Goal: Information Seeking & Learning: Understand process/instructions

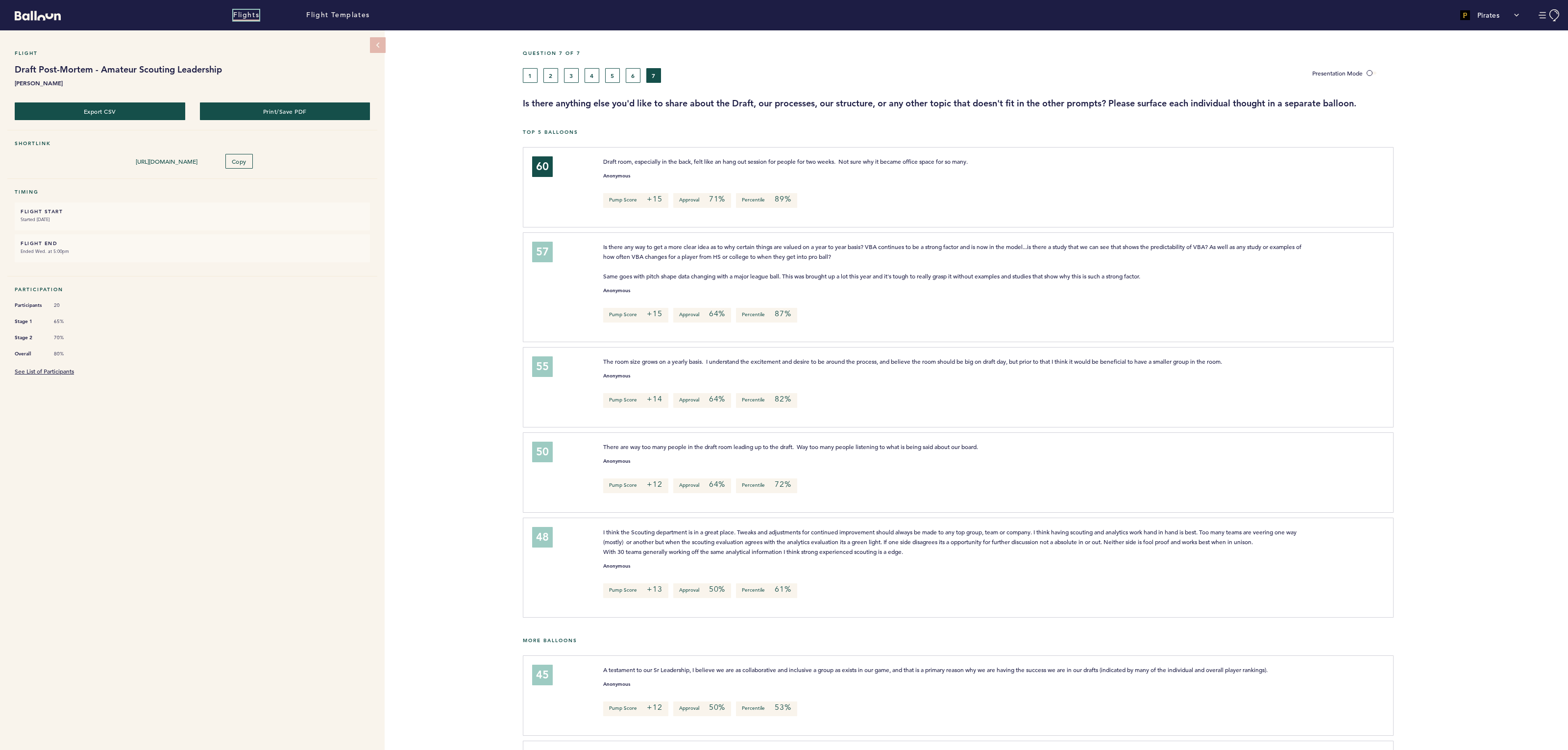
click at [242, 15] on link "Flights" at bounding box center [246, 16] width 26 height 11
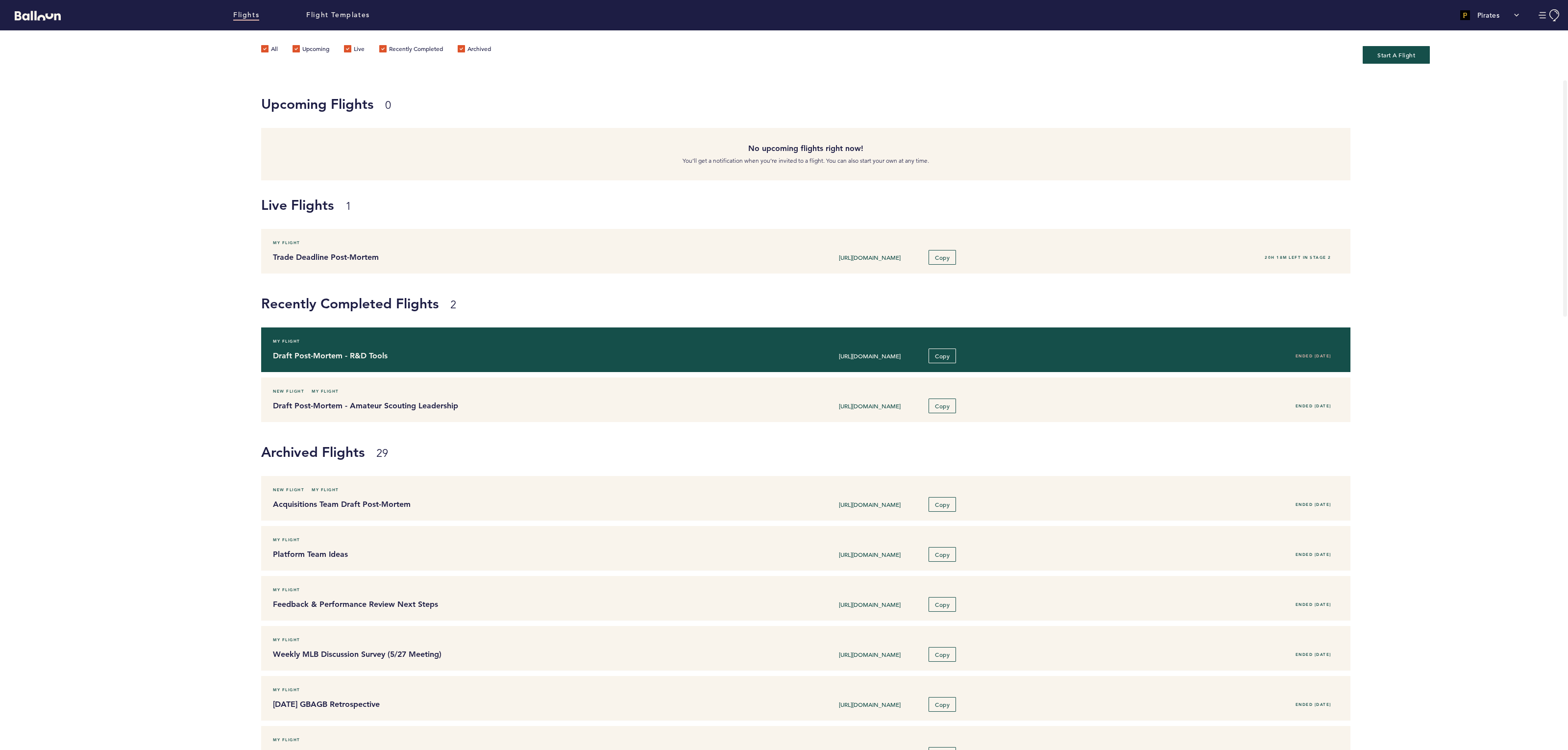
click at [448, 352] on h4 "Draft Post-Mortem - R&D Tools" at bounding box center [490, 356] width 435 height 12
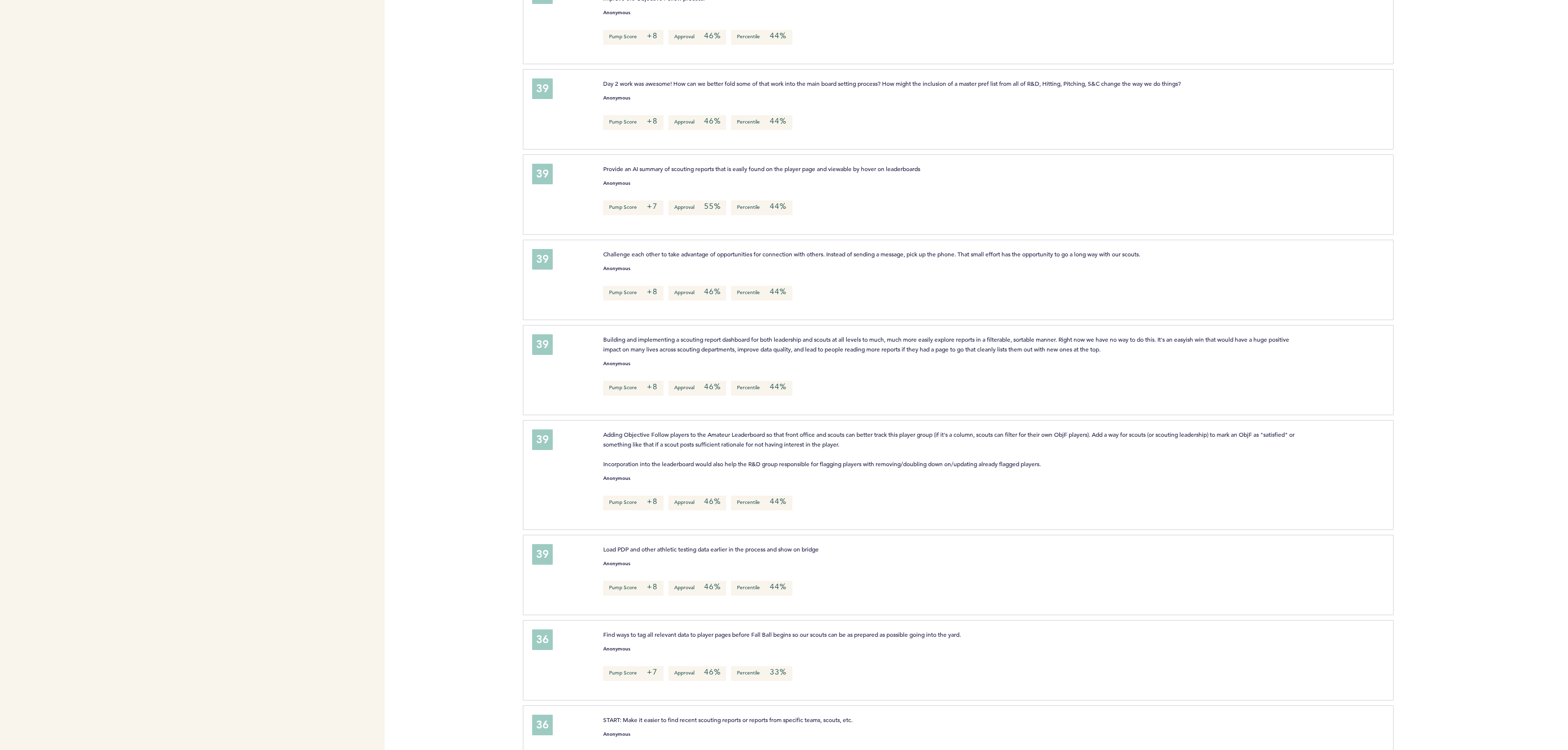
scroll to position [1483, 0]
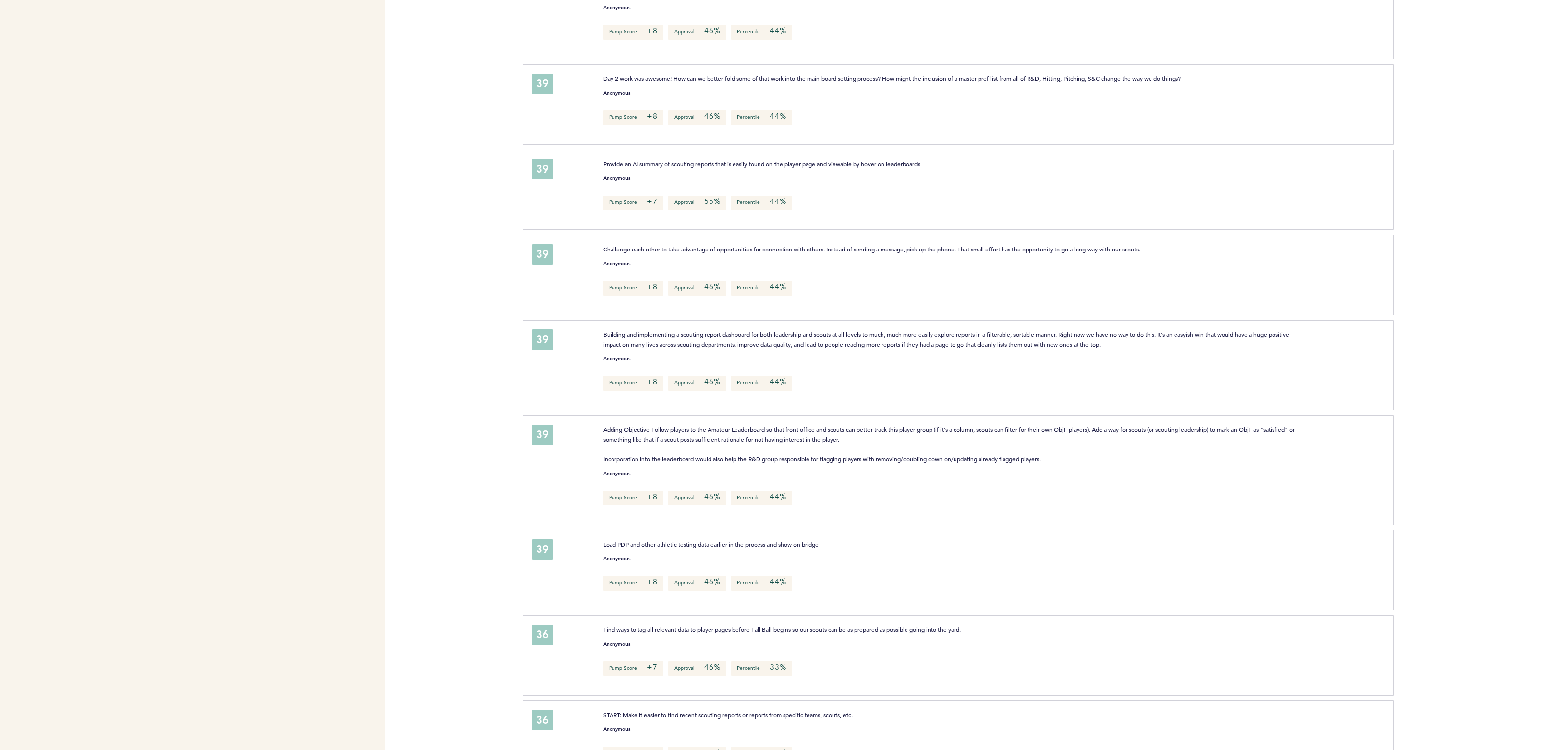
click at [621, 464] on p "Adding Objective Follow players to the Amateur Leaderboard so that front office…" at bounding box center [956, 444] width 705 height 39
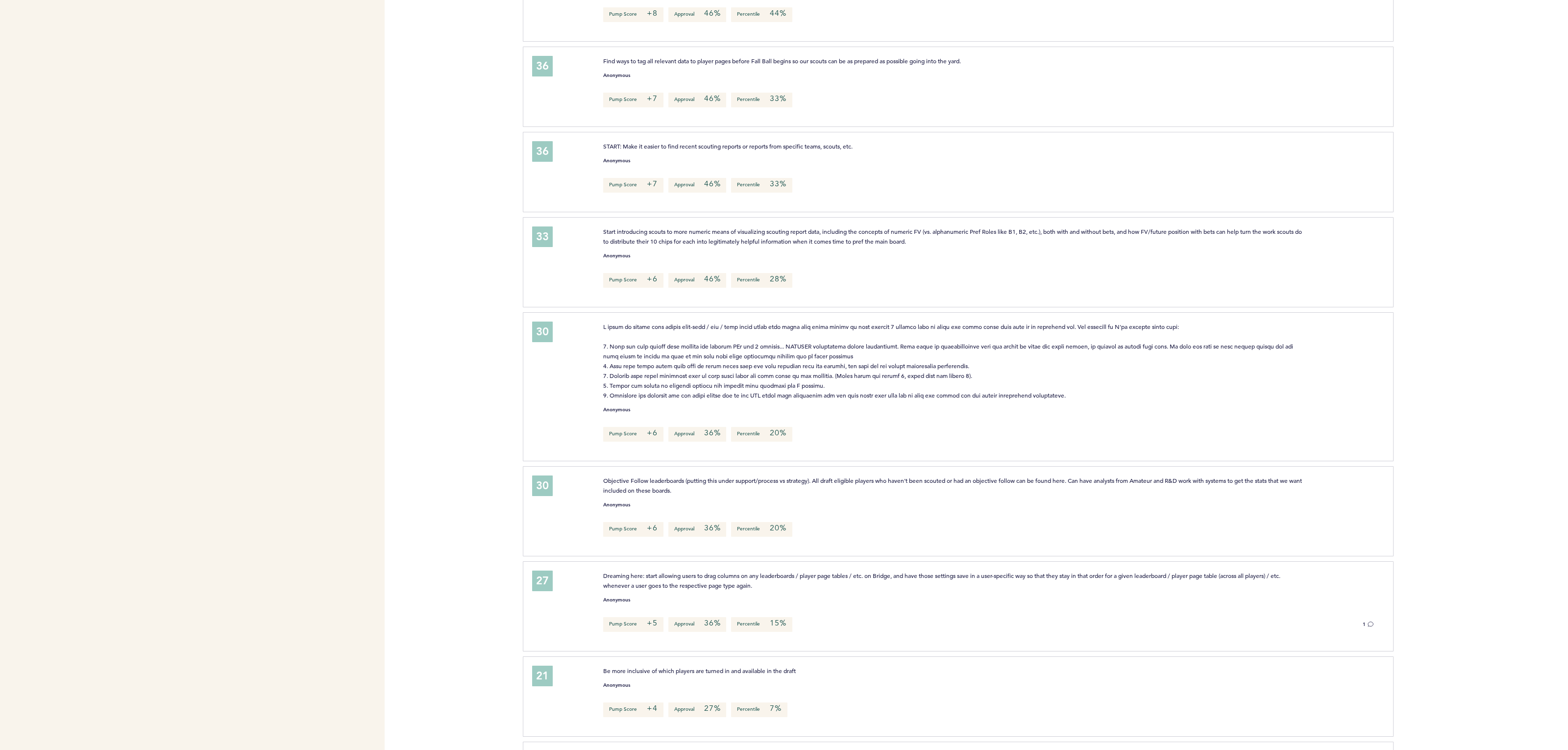
scroll to position [2153, 0]
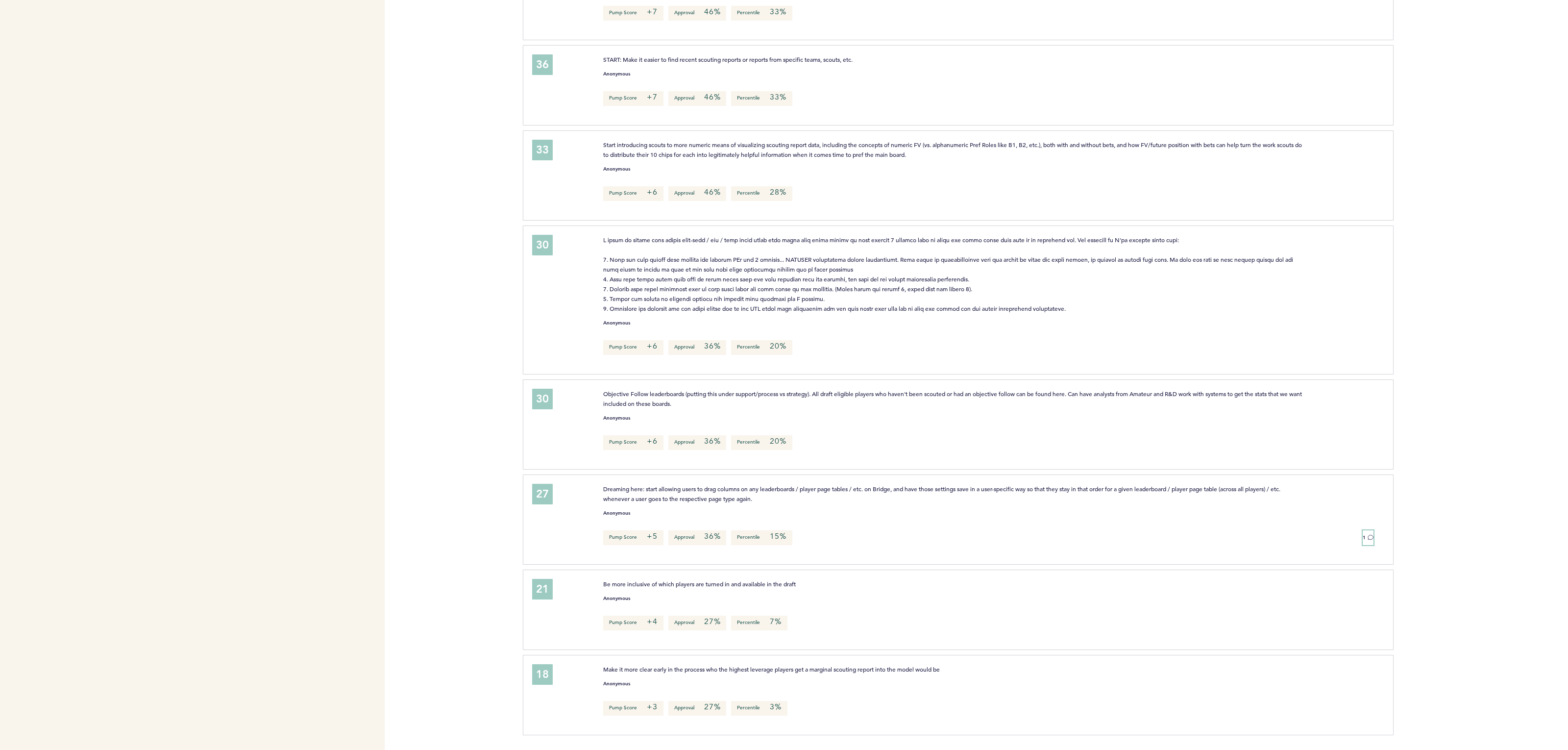
click at [1370, 537] on icon at bounding box center [1370, 537] width 6 height 6
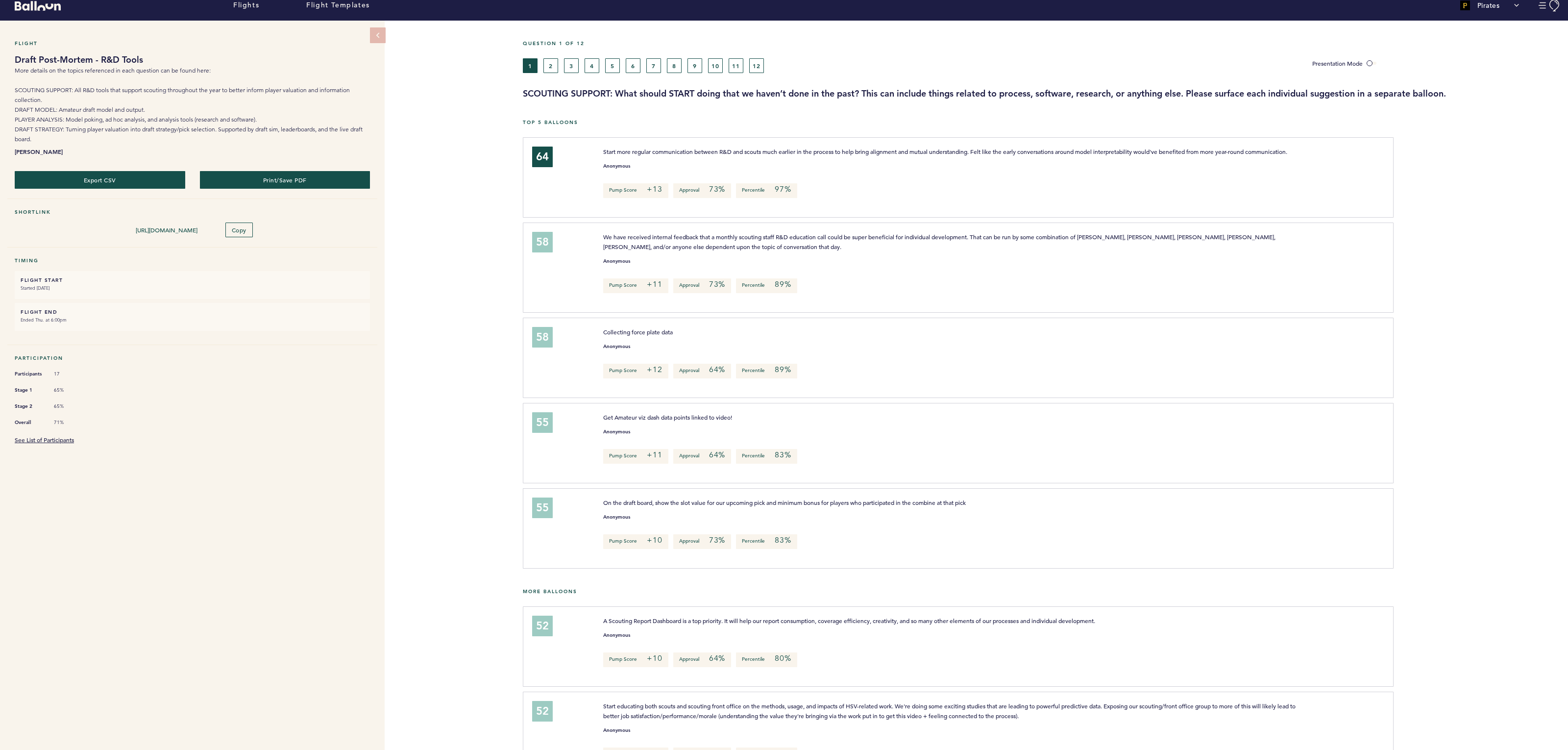
scroll to position [0, 0]
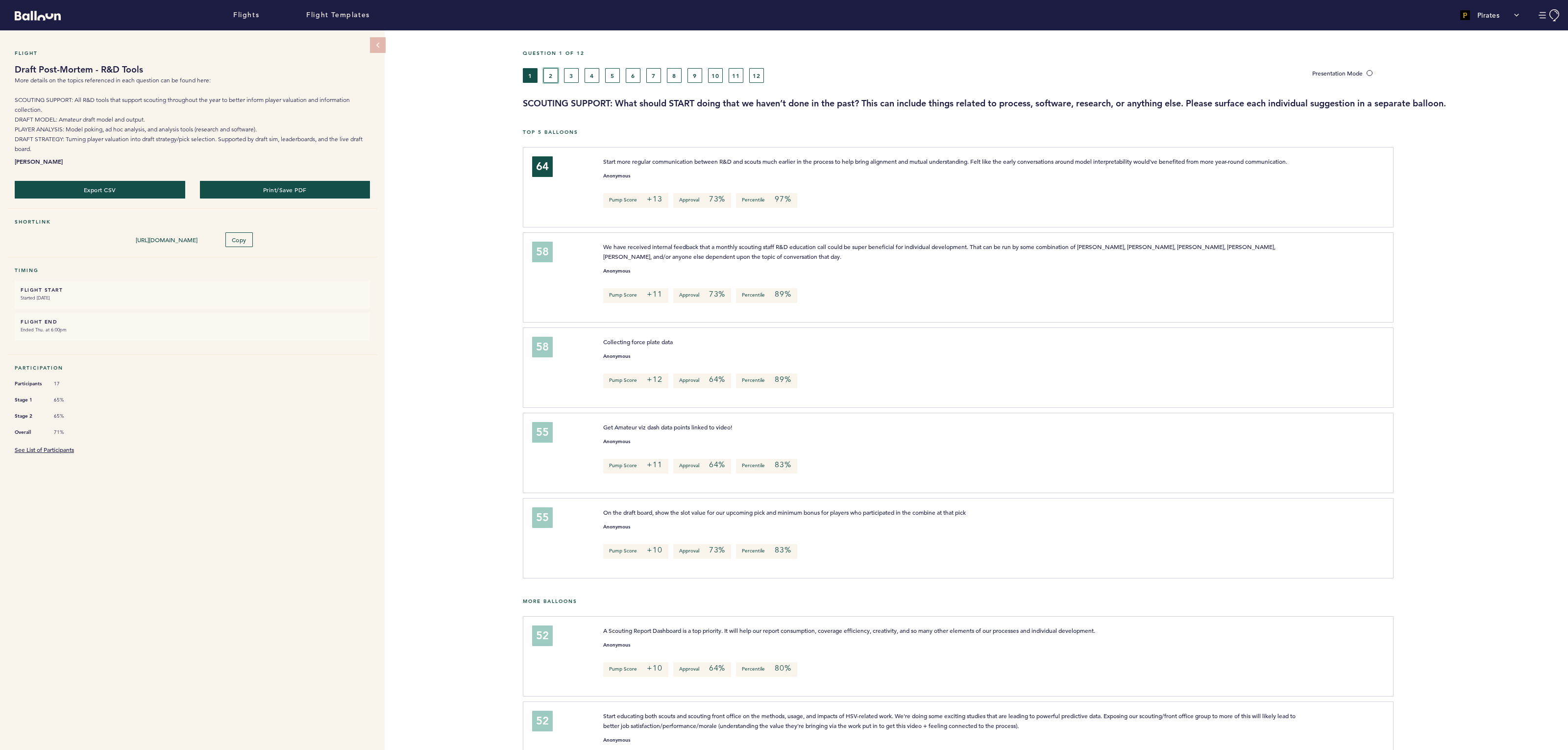
click at [552, 76] on button "2" at bounding box center [551, 75] width 15 height 15
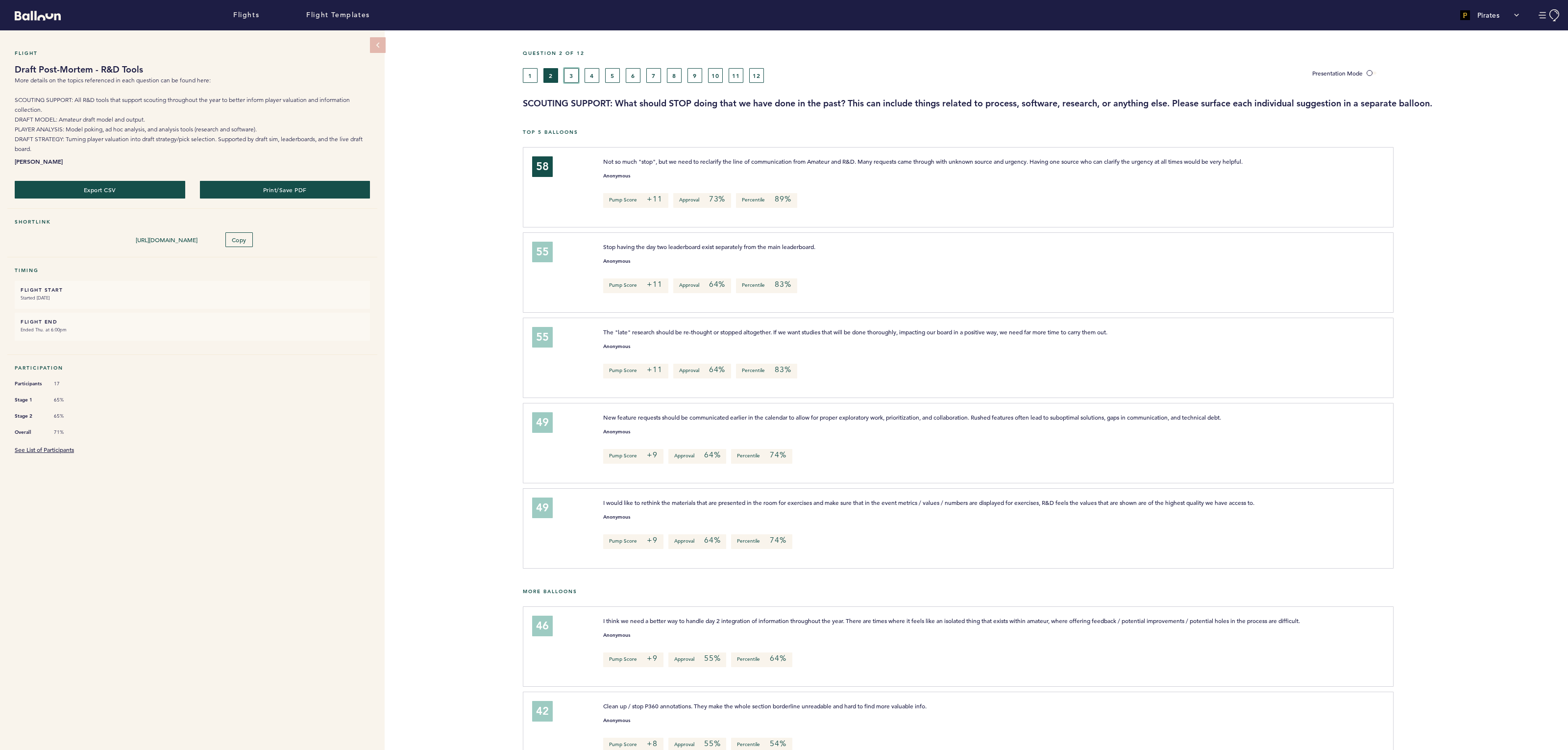
click at [572, 68] on button "3" at bounding box center [572, 75] width 15 height 15
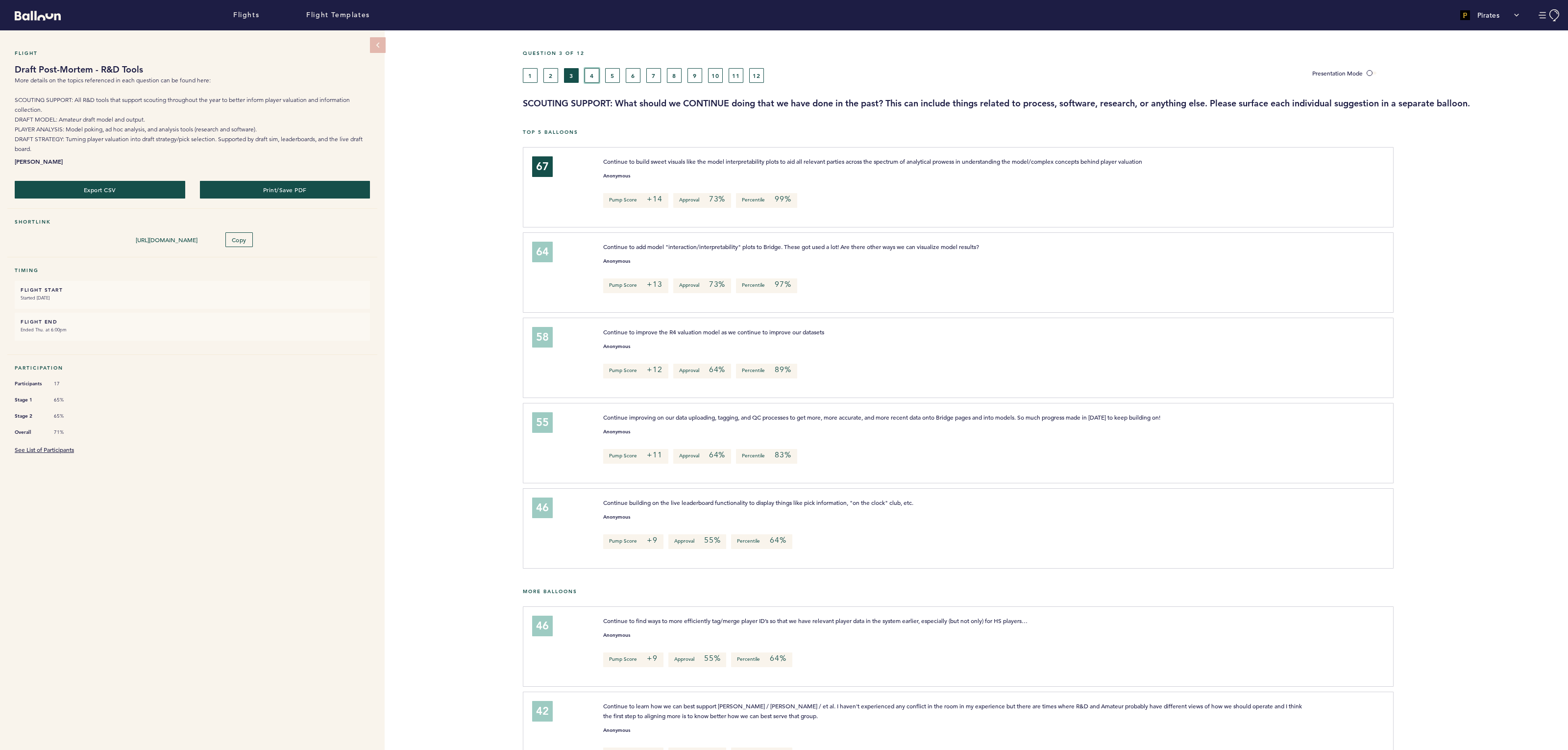
click at [588, 72] on button "4" at bounding box center [592, 75] width 15 height 15
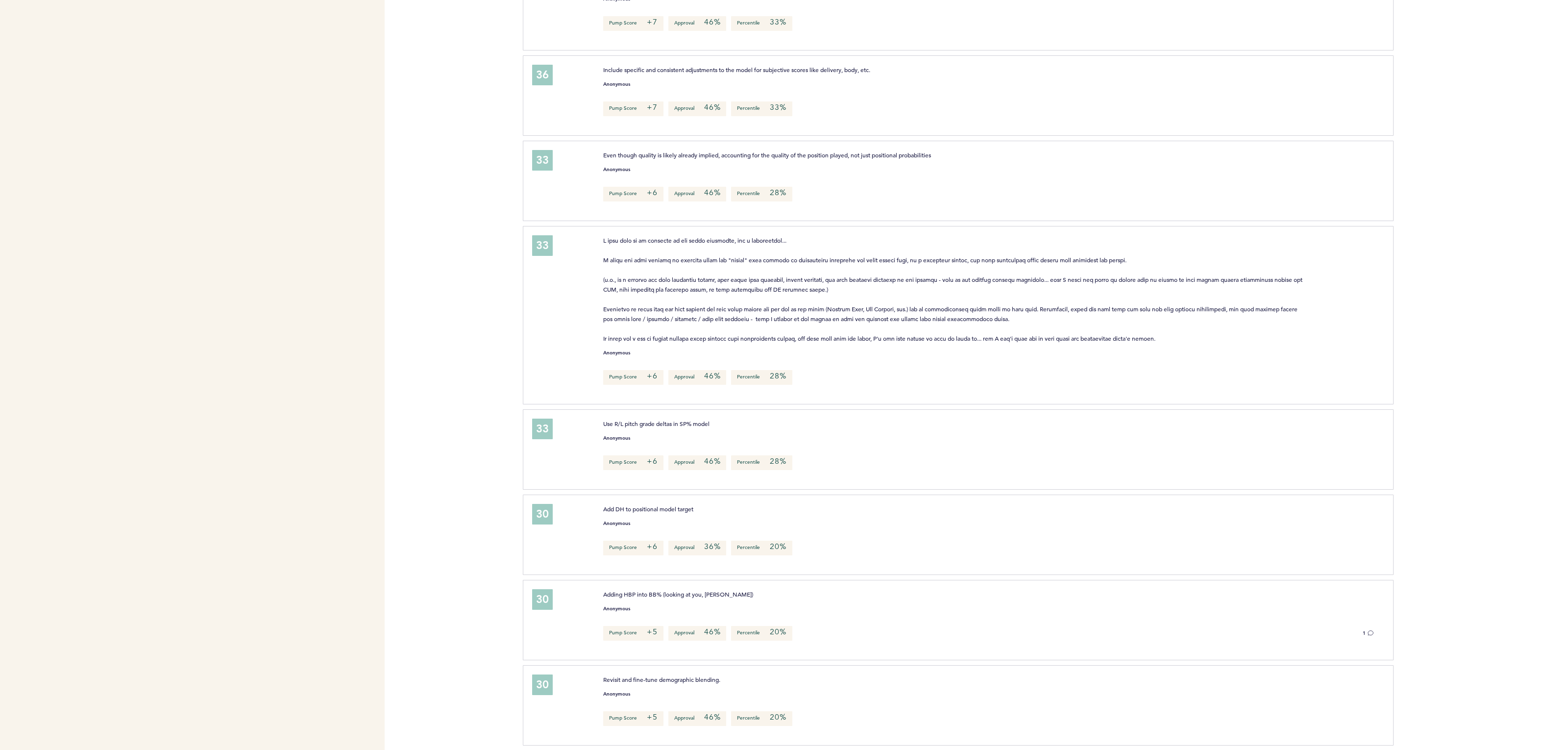
scroll to position [2102, 0]
click at [1369, 632] on icon at bounding box center [1371, 630] width 6 height 5
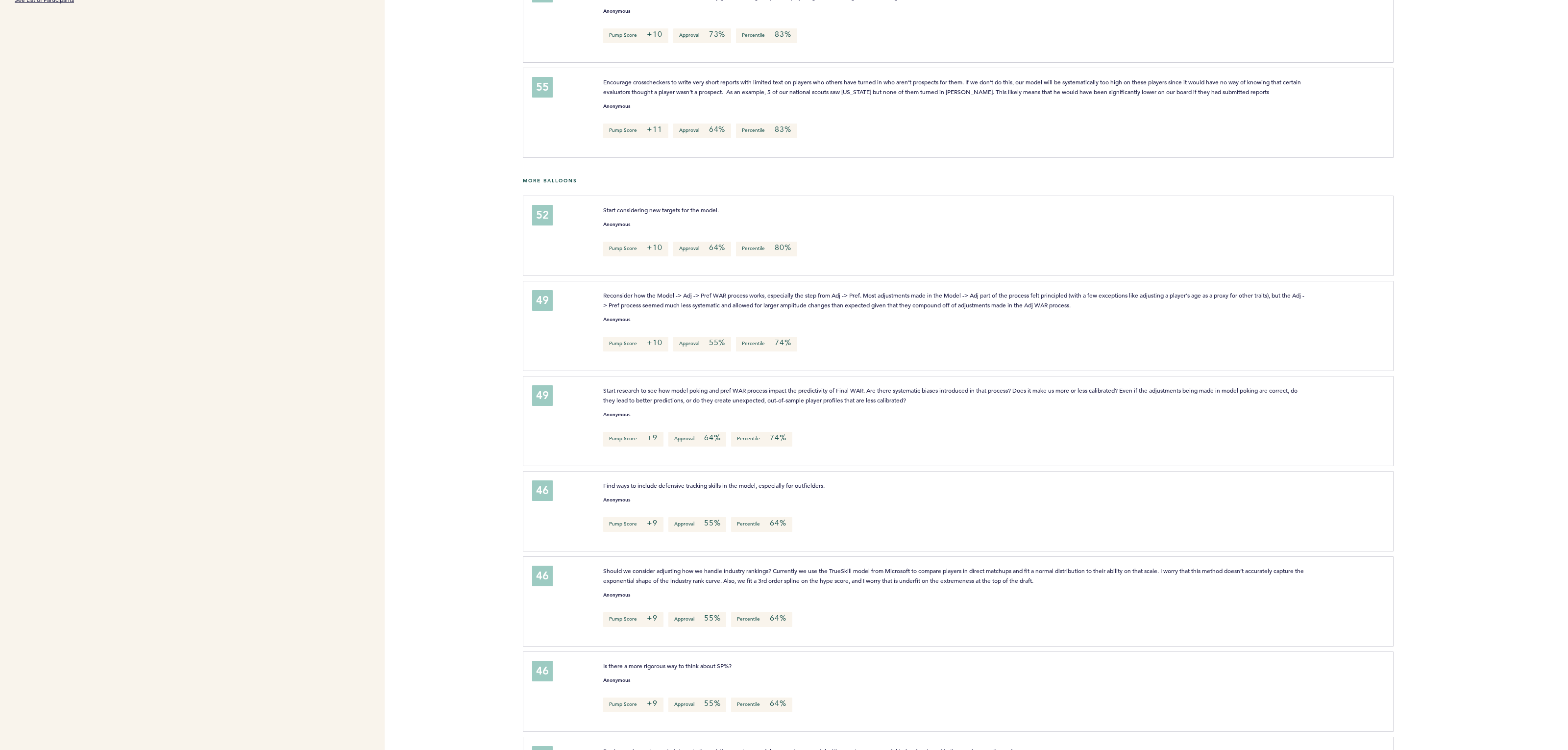
scroll to position [0, 0]
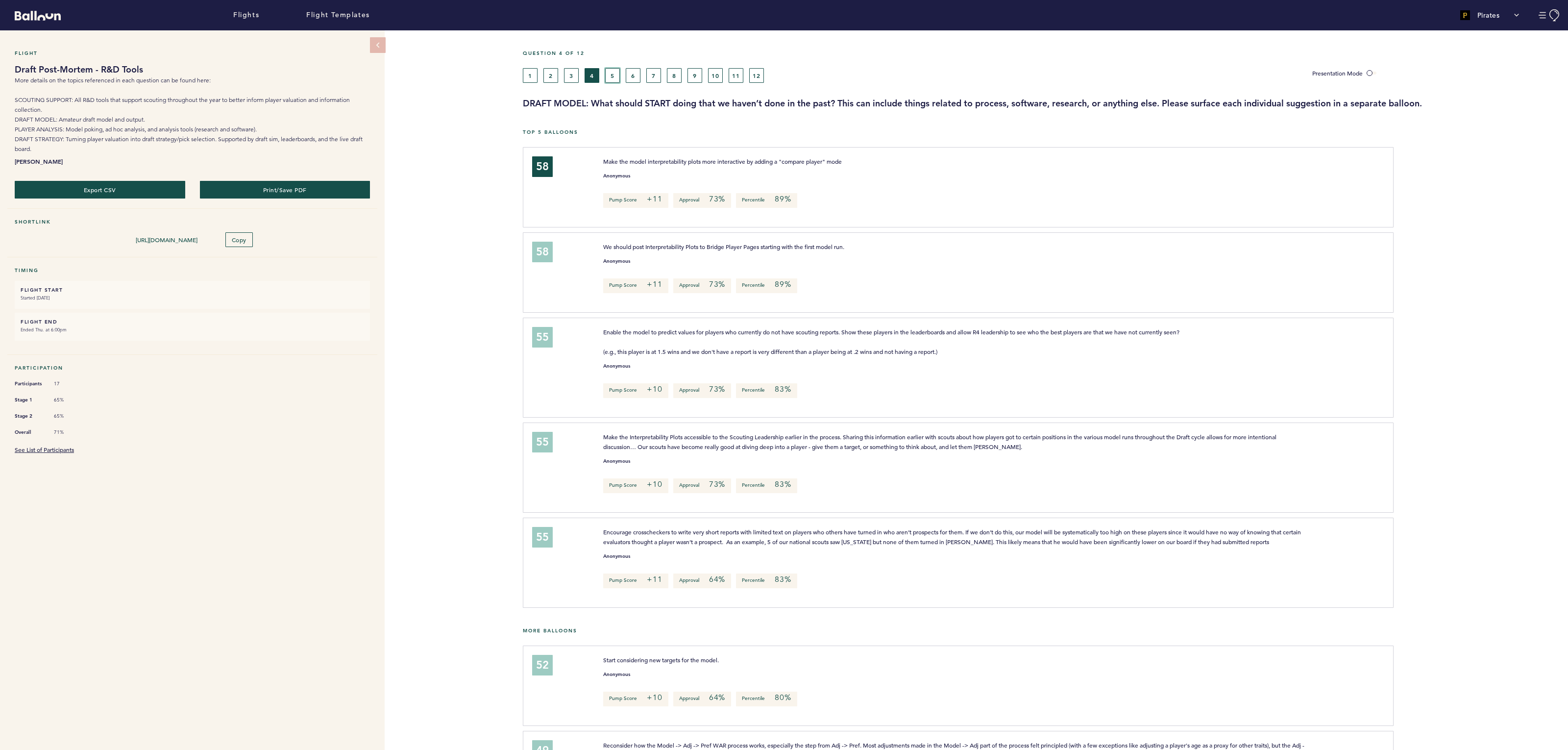
click at [608, 71] on button "5" at bounding box center [612, 75] width 15 height 15
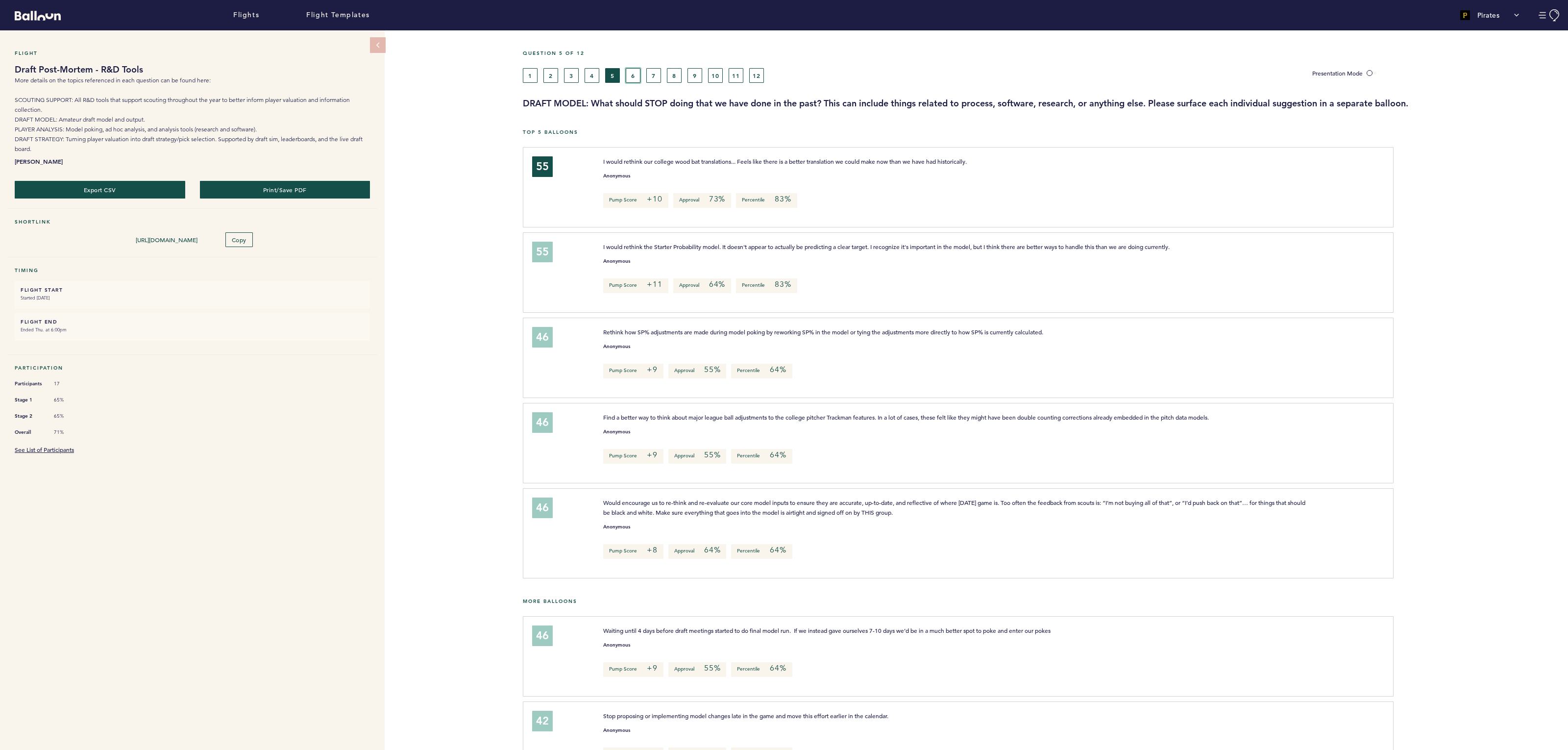
click at [636, 73] on button "6" at bounding box center [634, 75] width 15 height 15
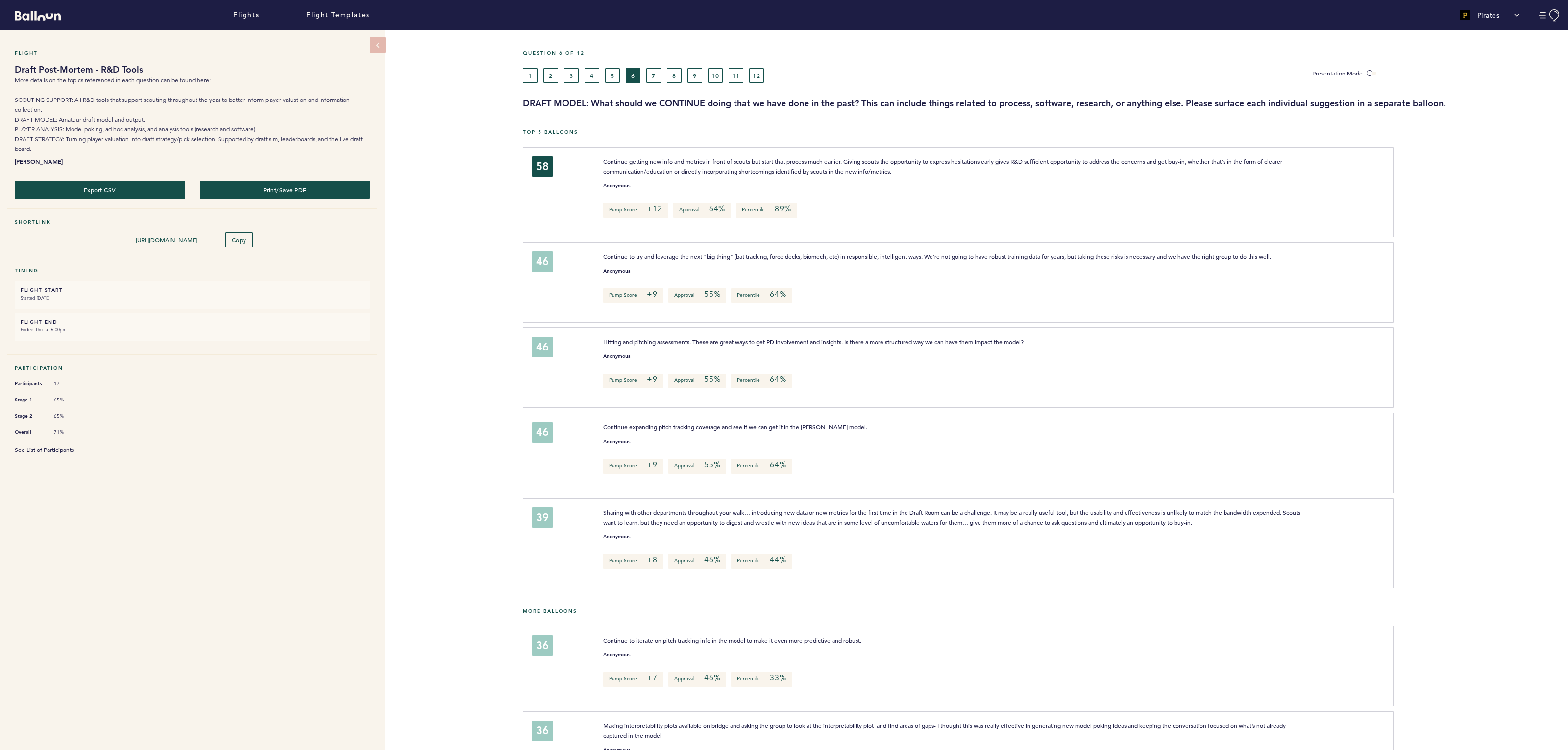
click at [64, 446] on link "See List of Participants" at bounding box center [45, 449] width 59 height 7
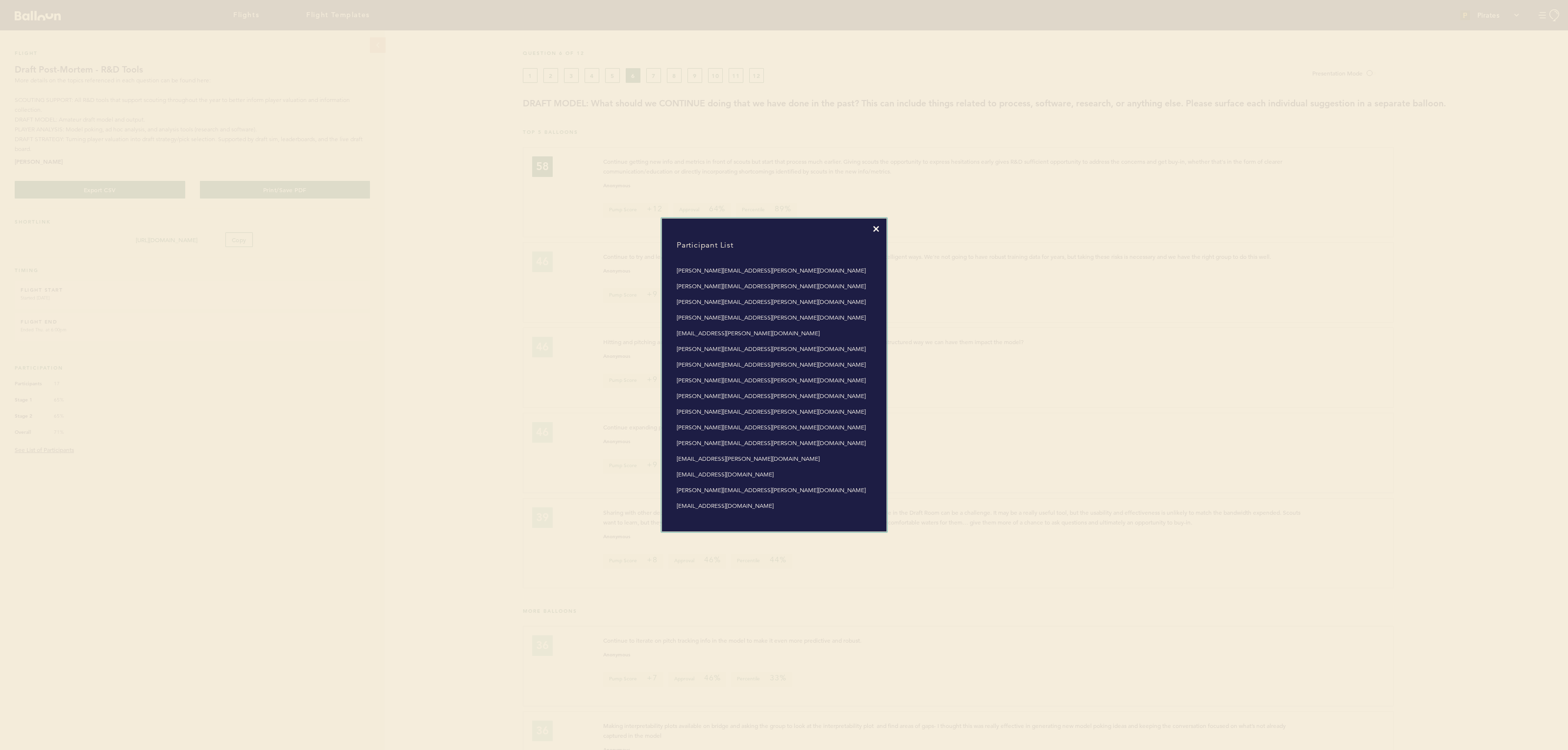
click at [873, 228] on icon at bounding box center [876, 229] width 6 height 6
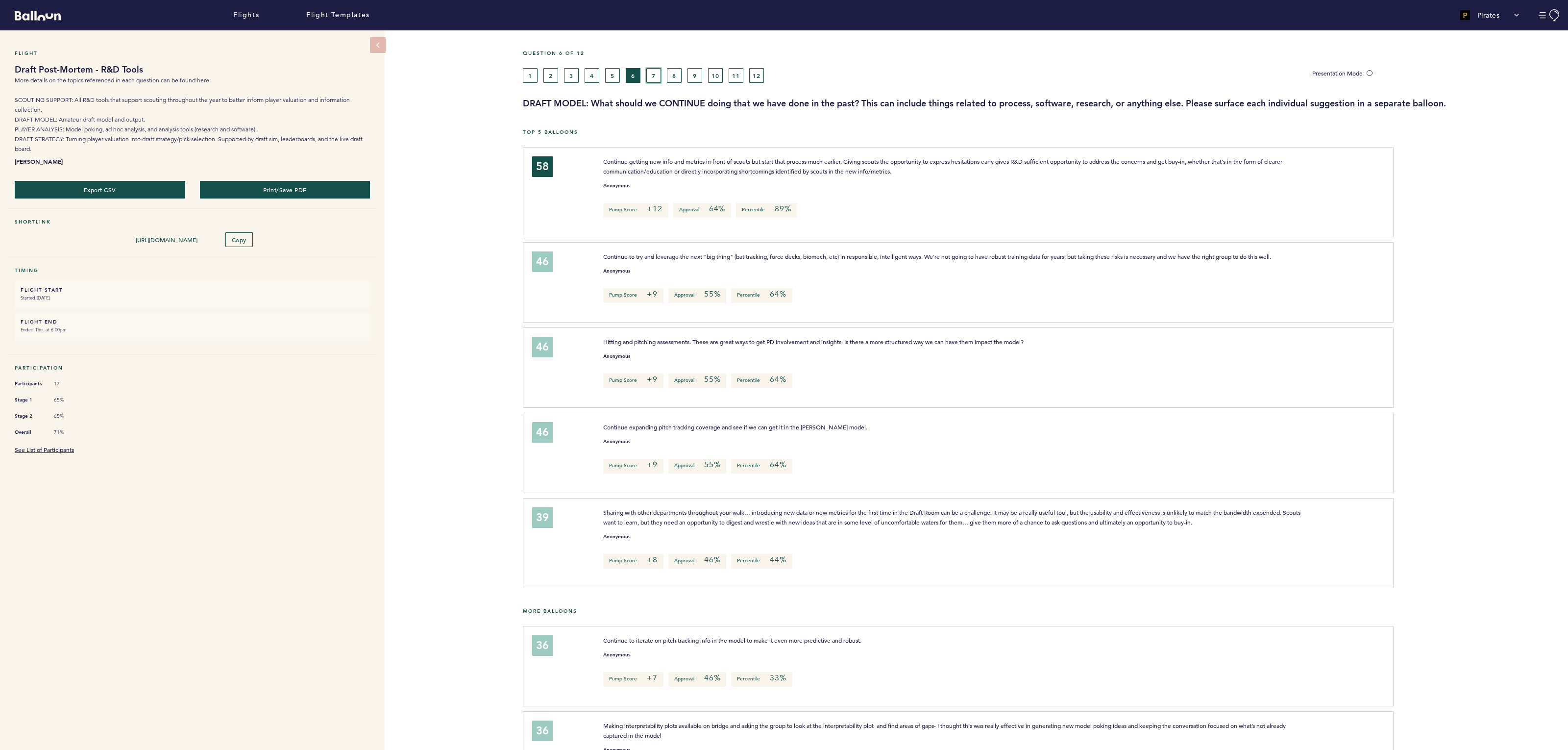
click at [648, 71] on button "7" at bounding box center [654, 75] width 15 height 15
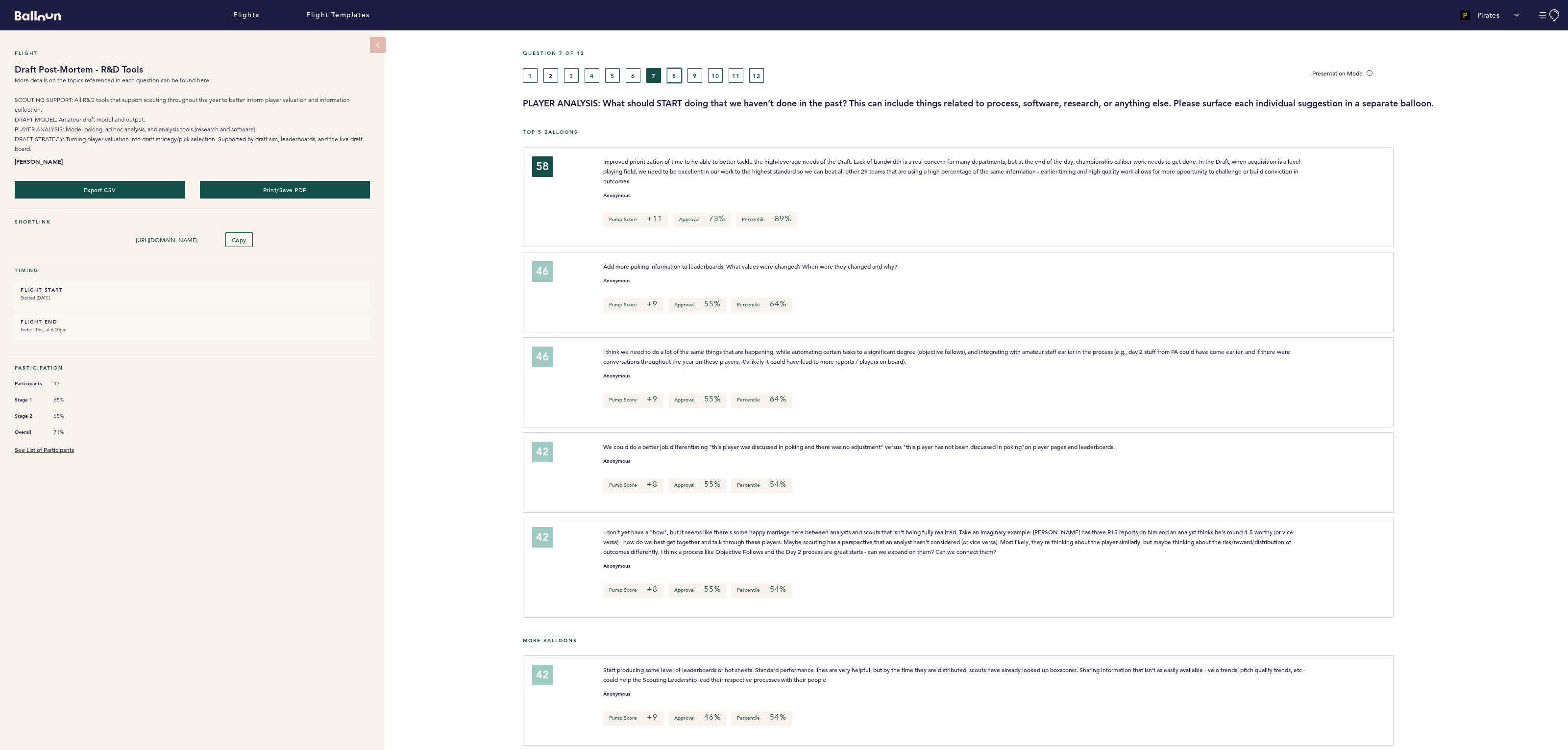
click at [677, 75] on button "8" at bounding box center [675, 75] width 15 height 15
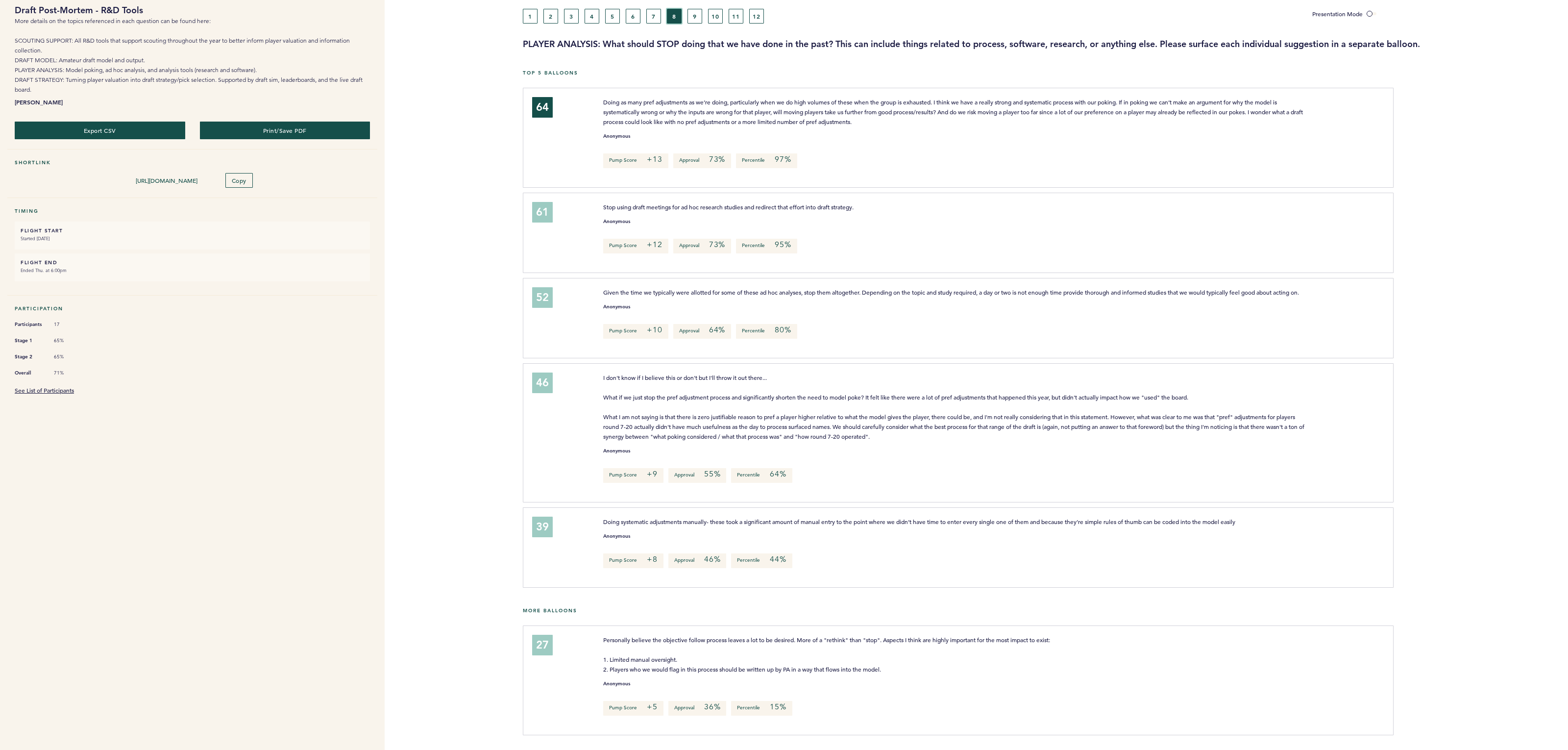
scroll to position [69, 0]
click at [698, 12] on button "9" at bounding box center [695, 17] width 15 height 15
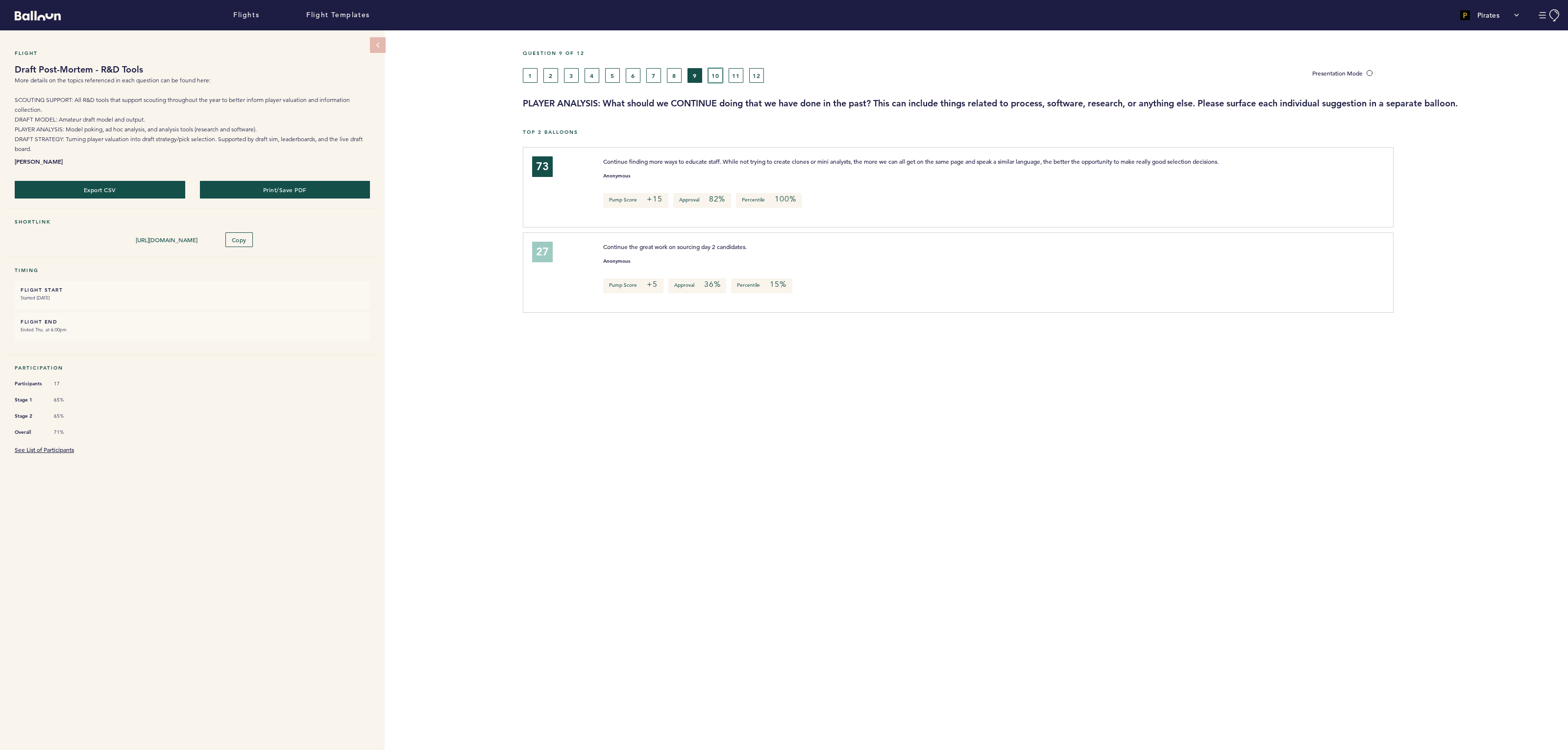
click at [717, 73] on button "10" at bounding box center [715, 75] width 15 height 15
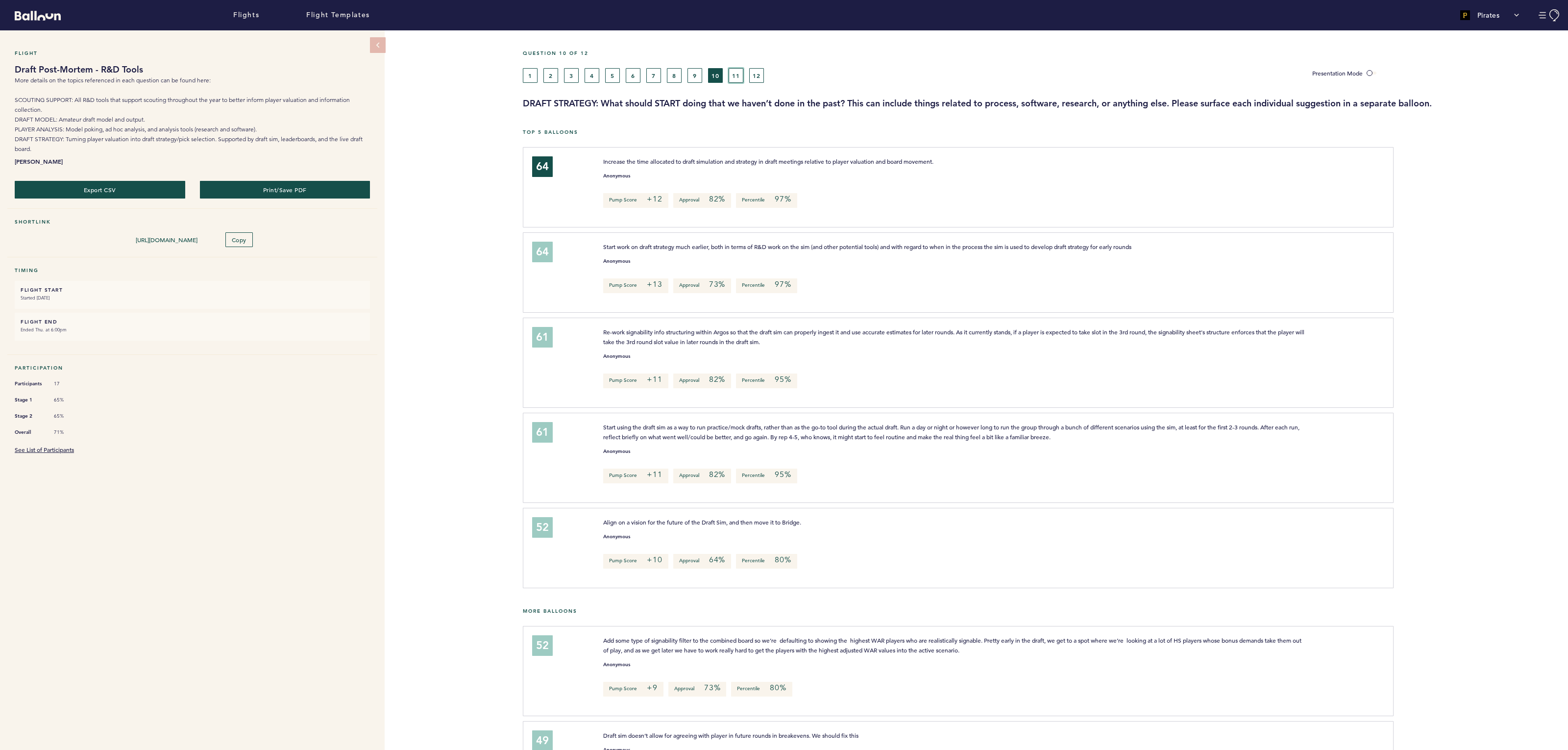
click at [728, 75] on button "11" at bounding box center [736, 75] width 15 height 15
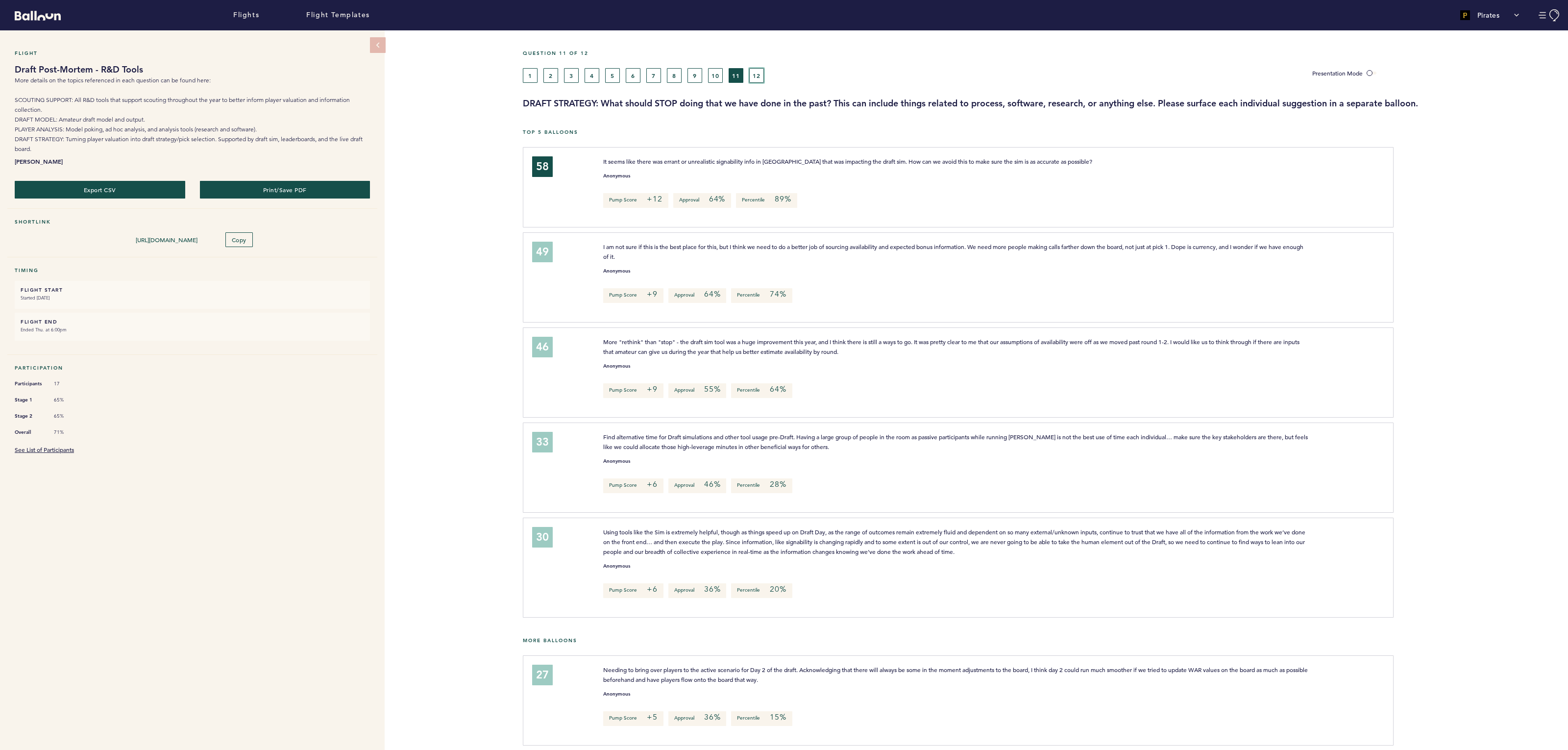
click at [759, 73] on button "12" at bounding box center [757, 75] width 15 height 15
